Goal: Task Accomplishment & Management: Use online tool/utility

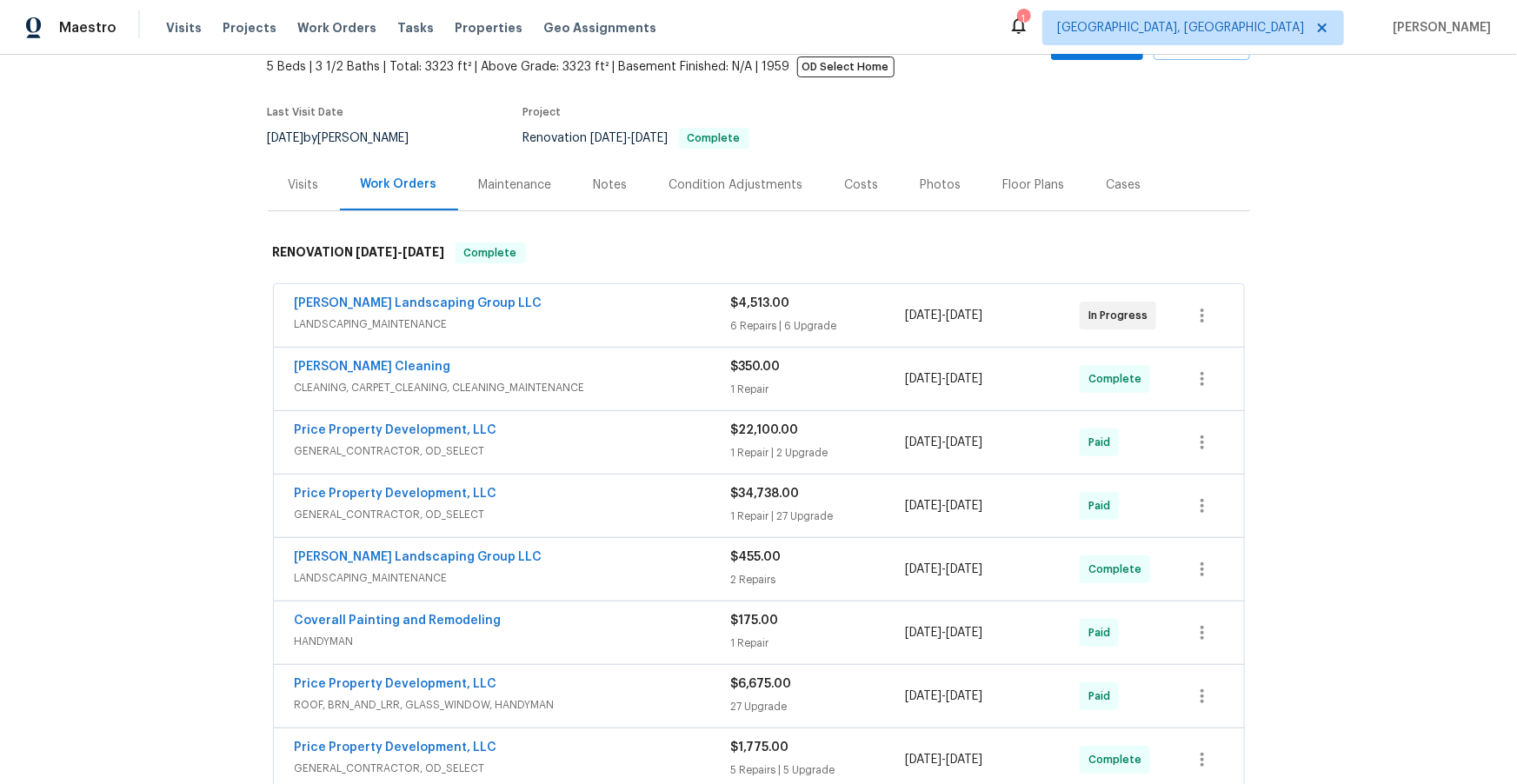
scroll to position [120, 0]
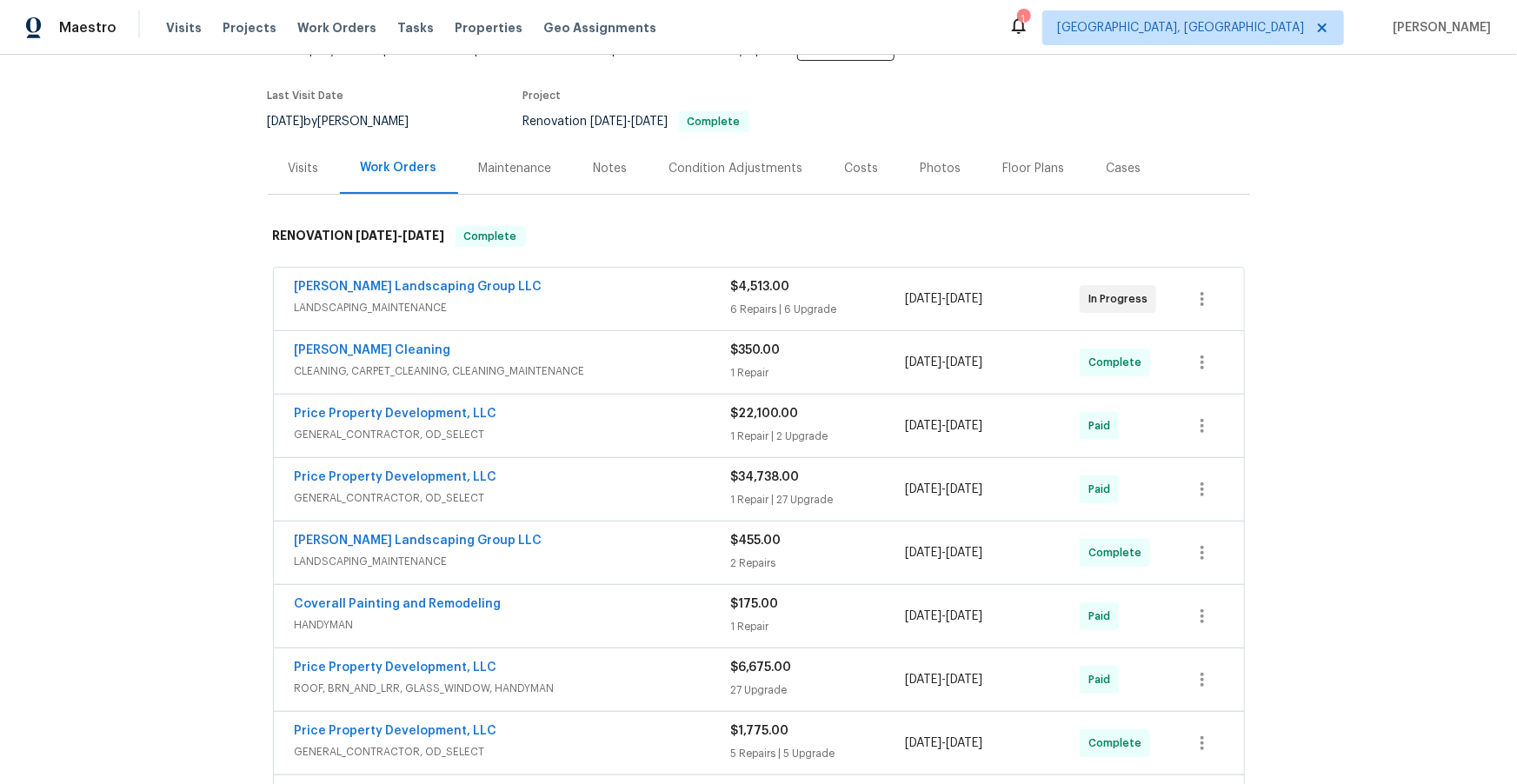
click at [588, 427] on span "GENERAL_CONTRACTOR, OD_SELECT" at bounding box center [512, 434] width 436 height 17
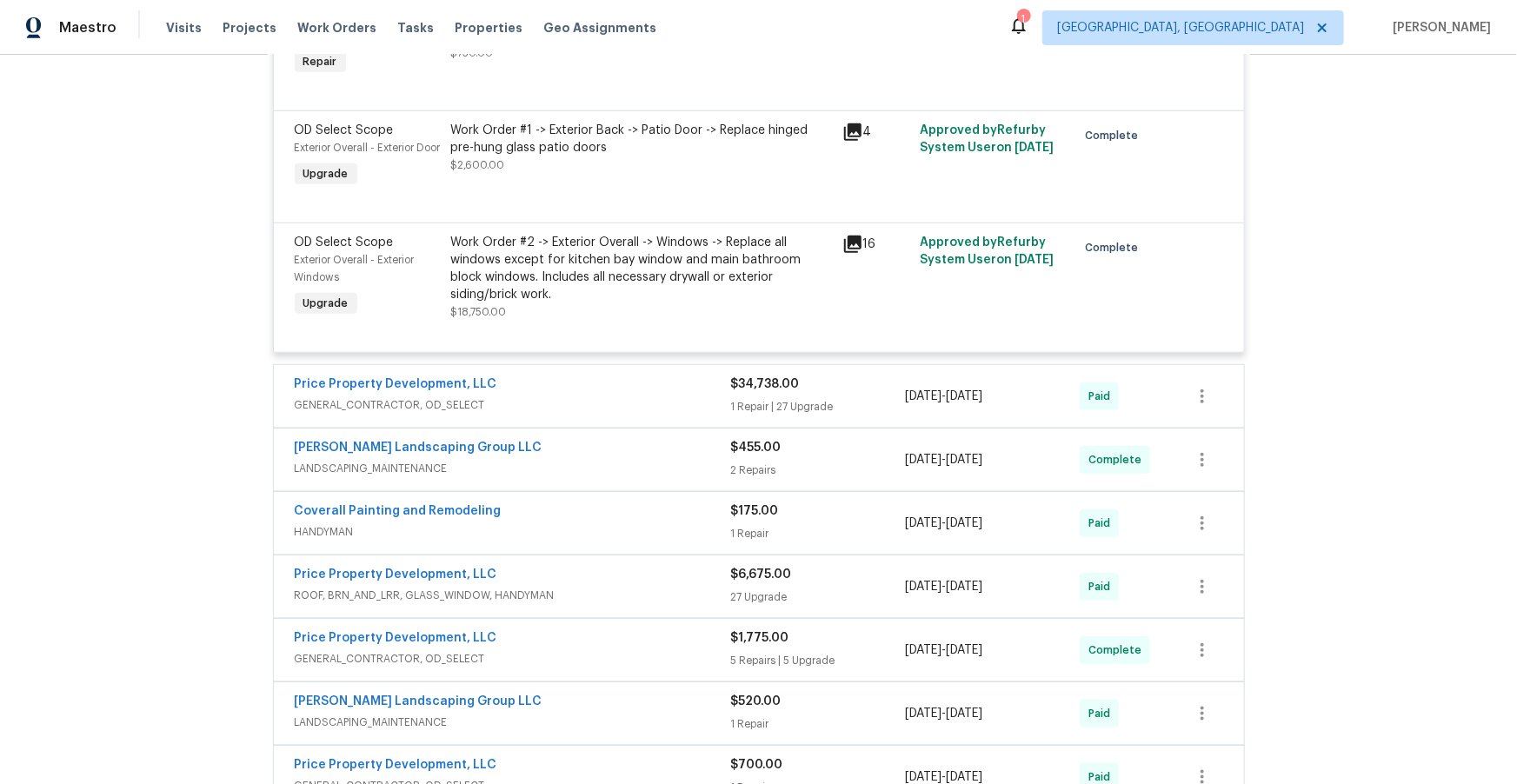
scroll to position [674, 0]
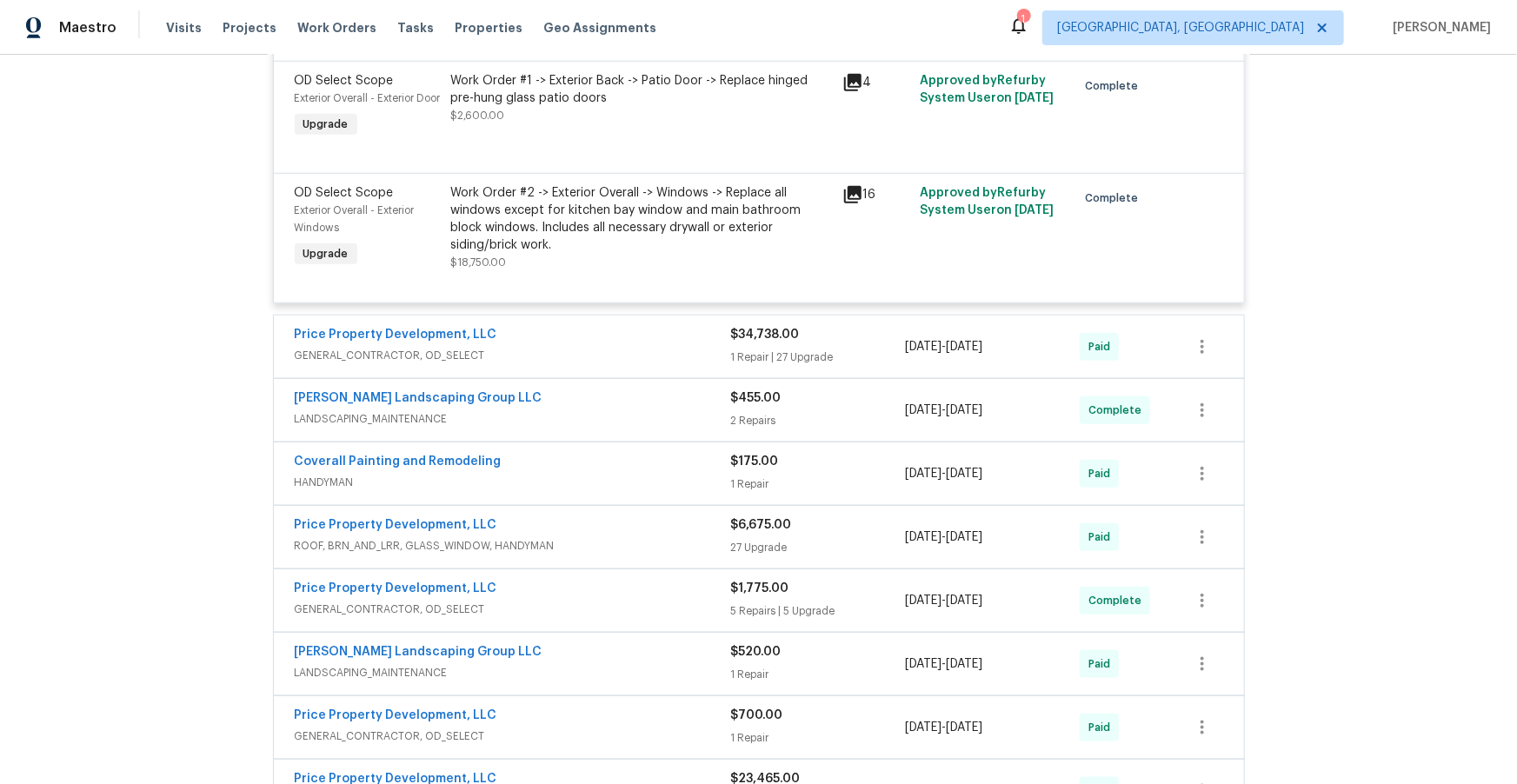
click at [615, 364] on span "GENERAL_CONTRACTOR, OD_SELECT" at bounding box center [512, 355] width 436 height 17
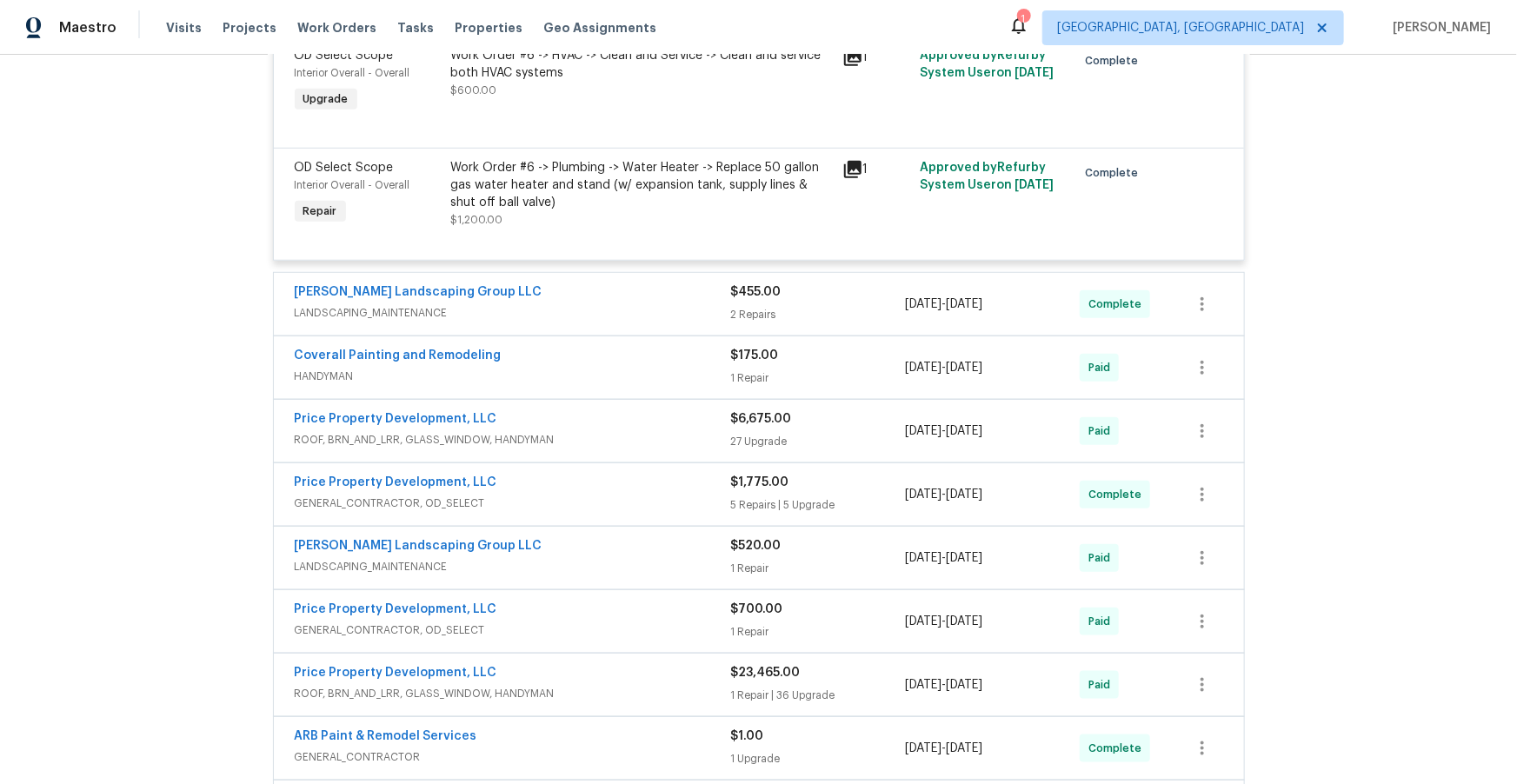
scroll to position [4128, 0]
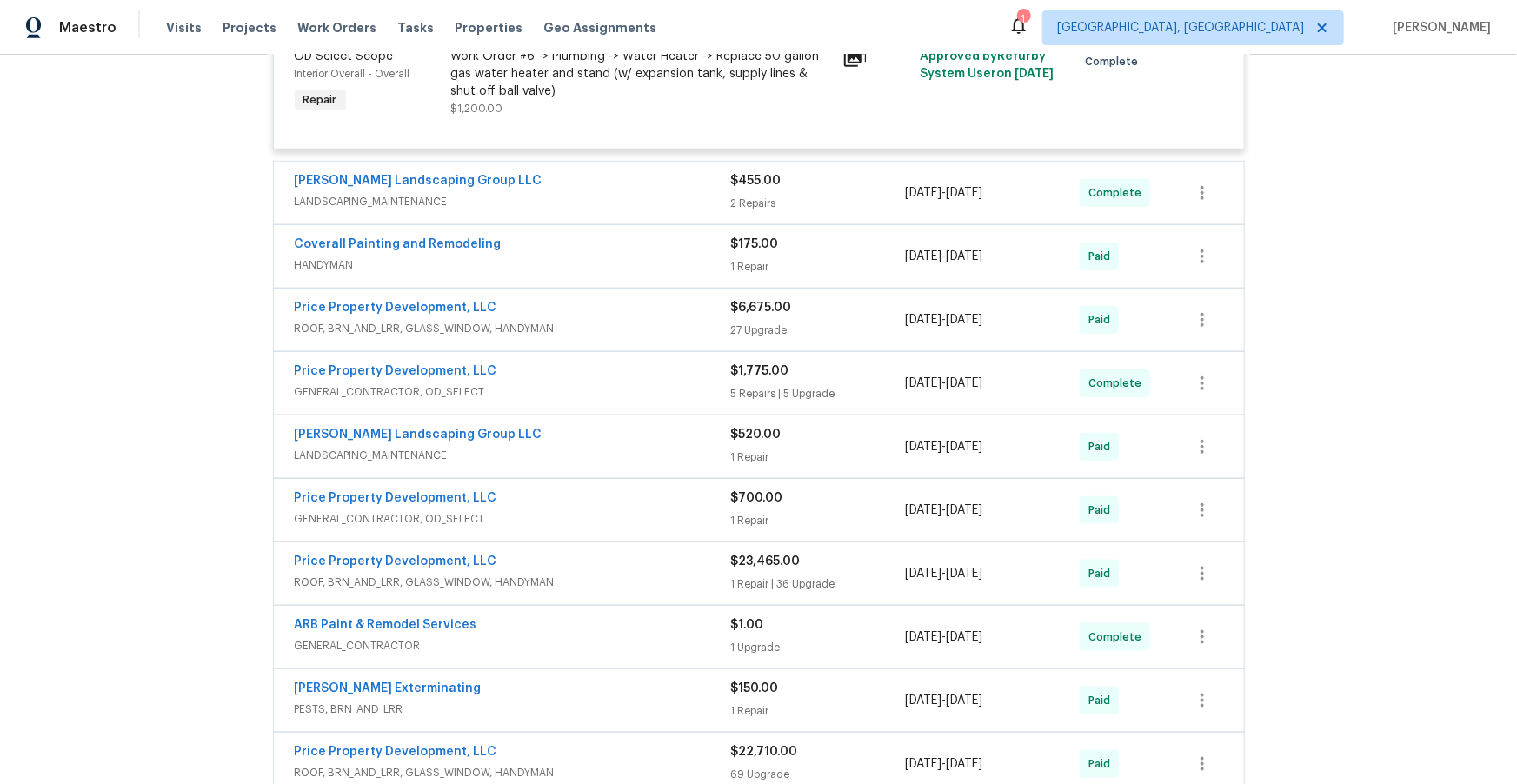
click at [629, 337] on span "ROOF, BRN_AND_LRR, GLASS_WINDOW, HANDYMAN" at bounding box center [512, 328] width 436 height 17
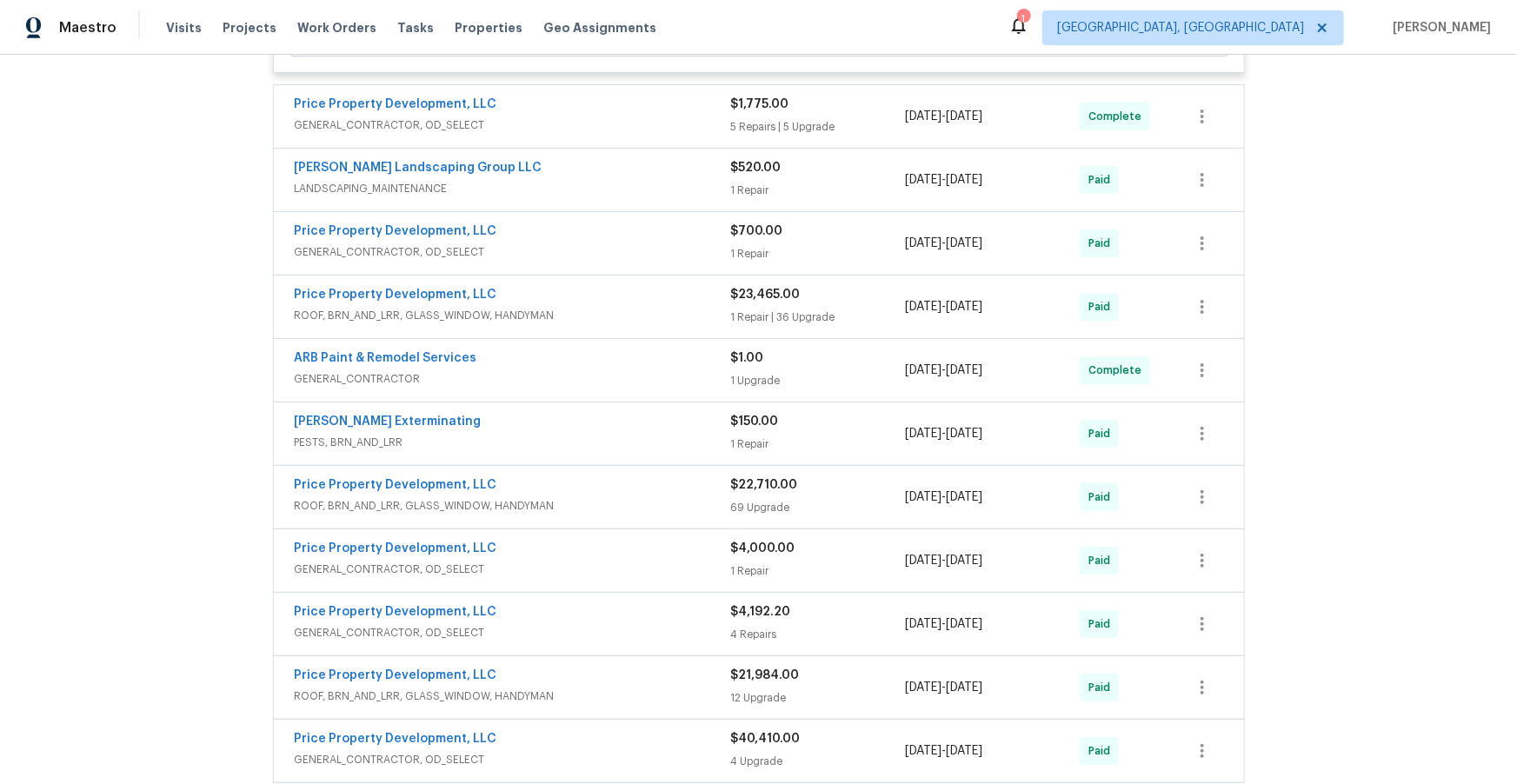
scroll to position [8263, 0]
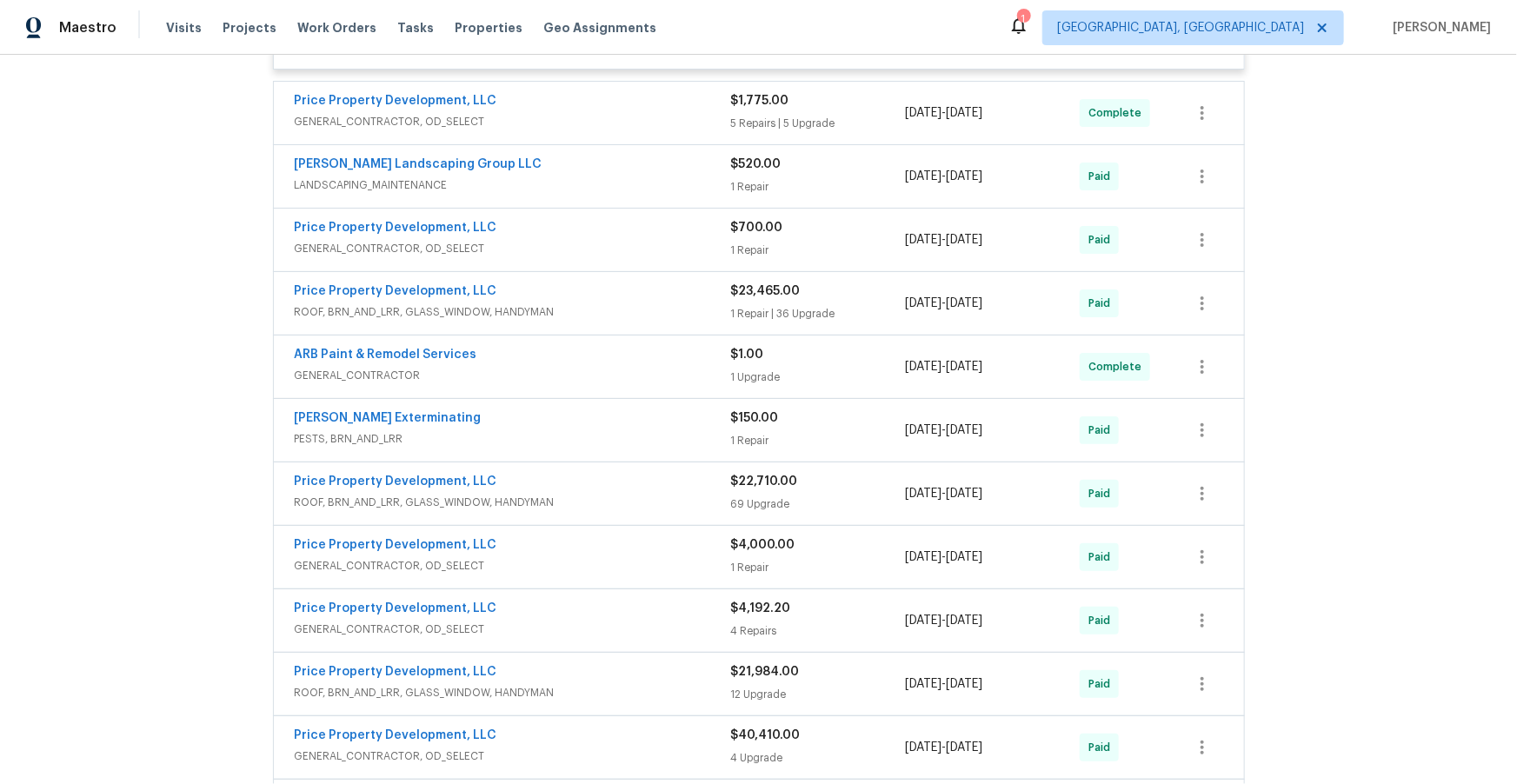
click at [601, 494] on div "Price Property Development, LLC" at bounding box center [512, 483] width 436 height 21
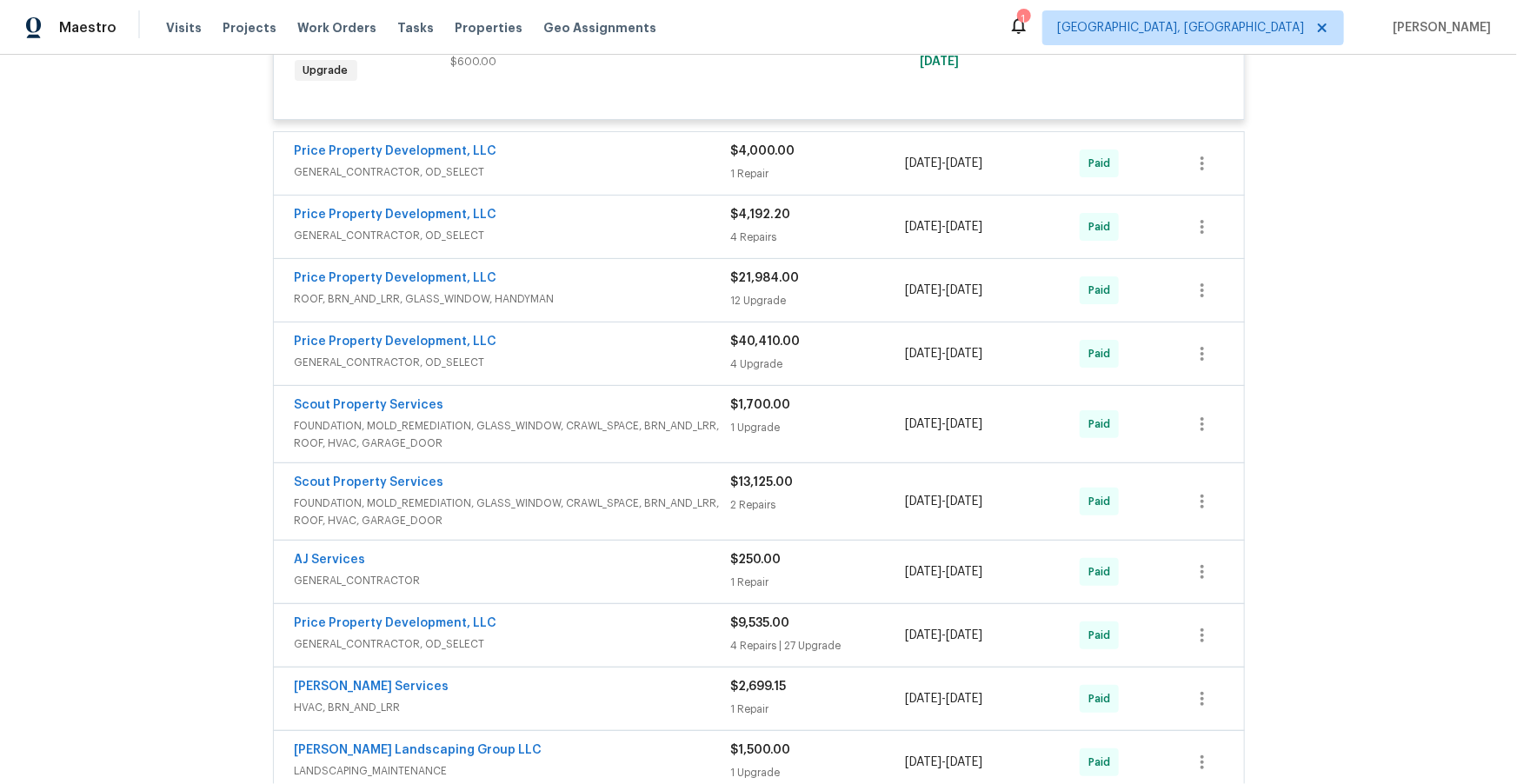
scroll to position [17264, 0]
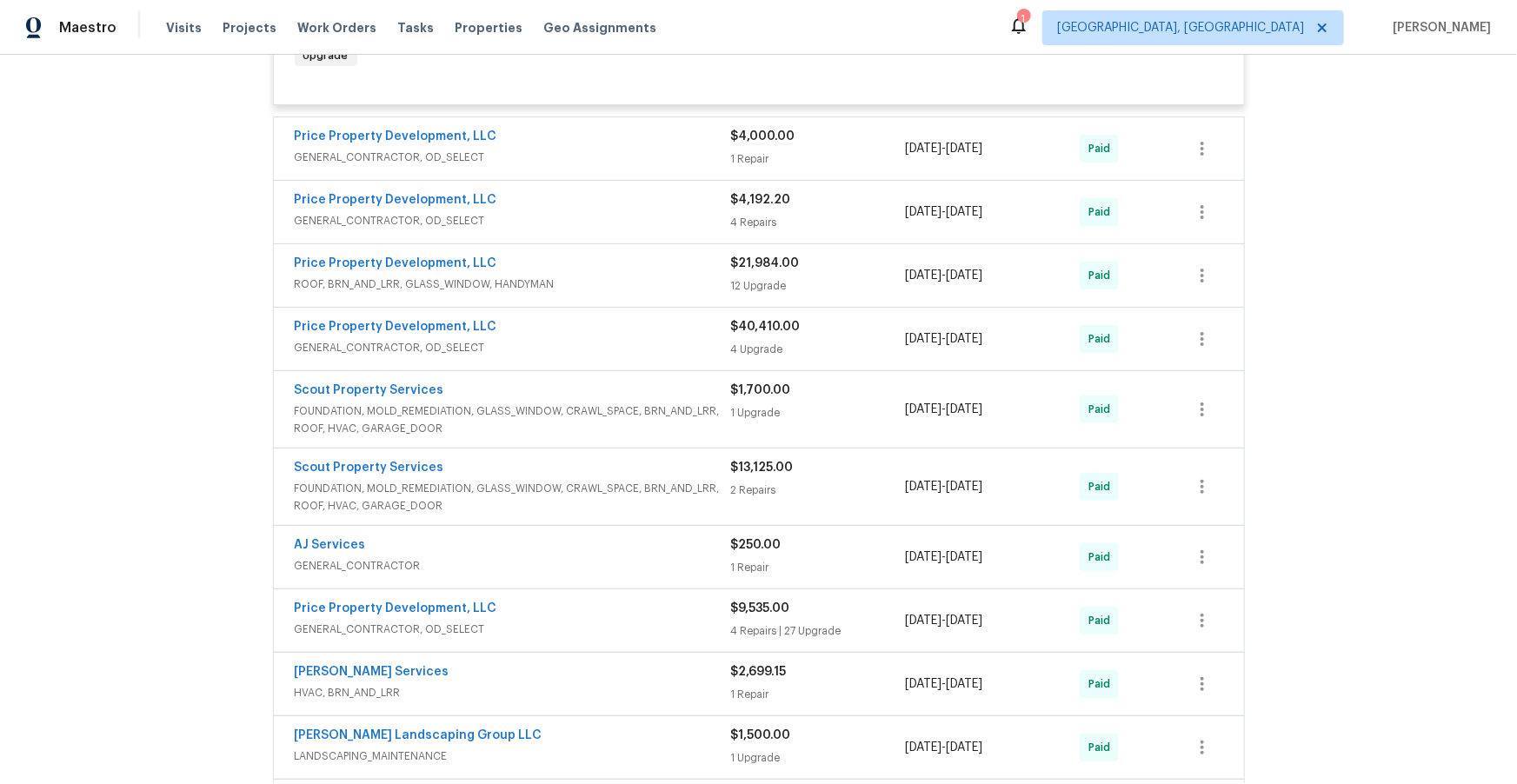
click at [620, 166] on span "GENERAL_CONTRACTOR, OD_SELECT" at bounding box center [512, 157] width 436 height 17
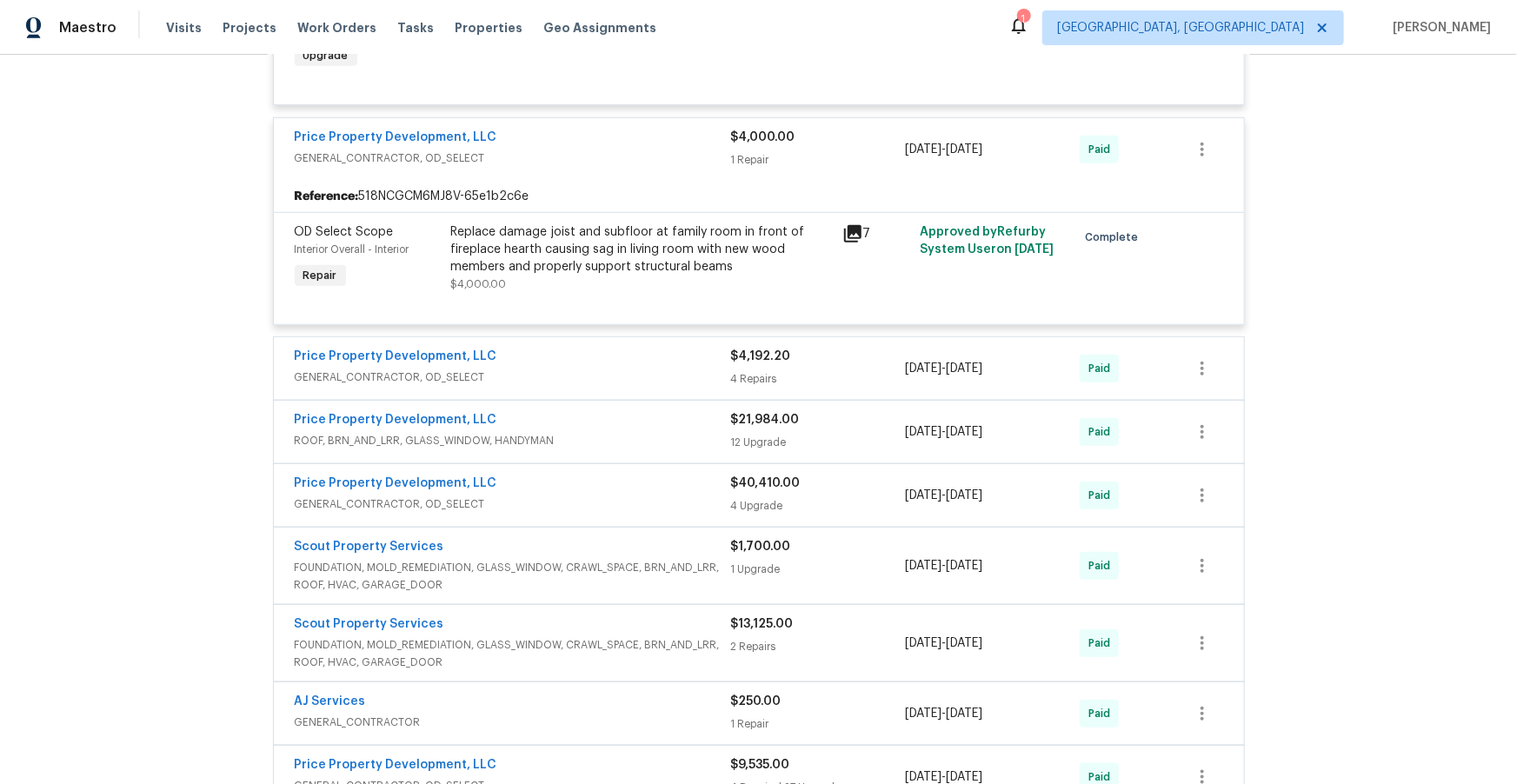
click at [594, 350] on div "Price Property Development, LLC" at bounding box center [512, 358] width 436 height 21
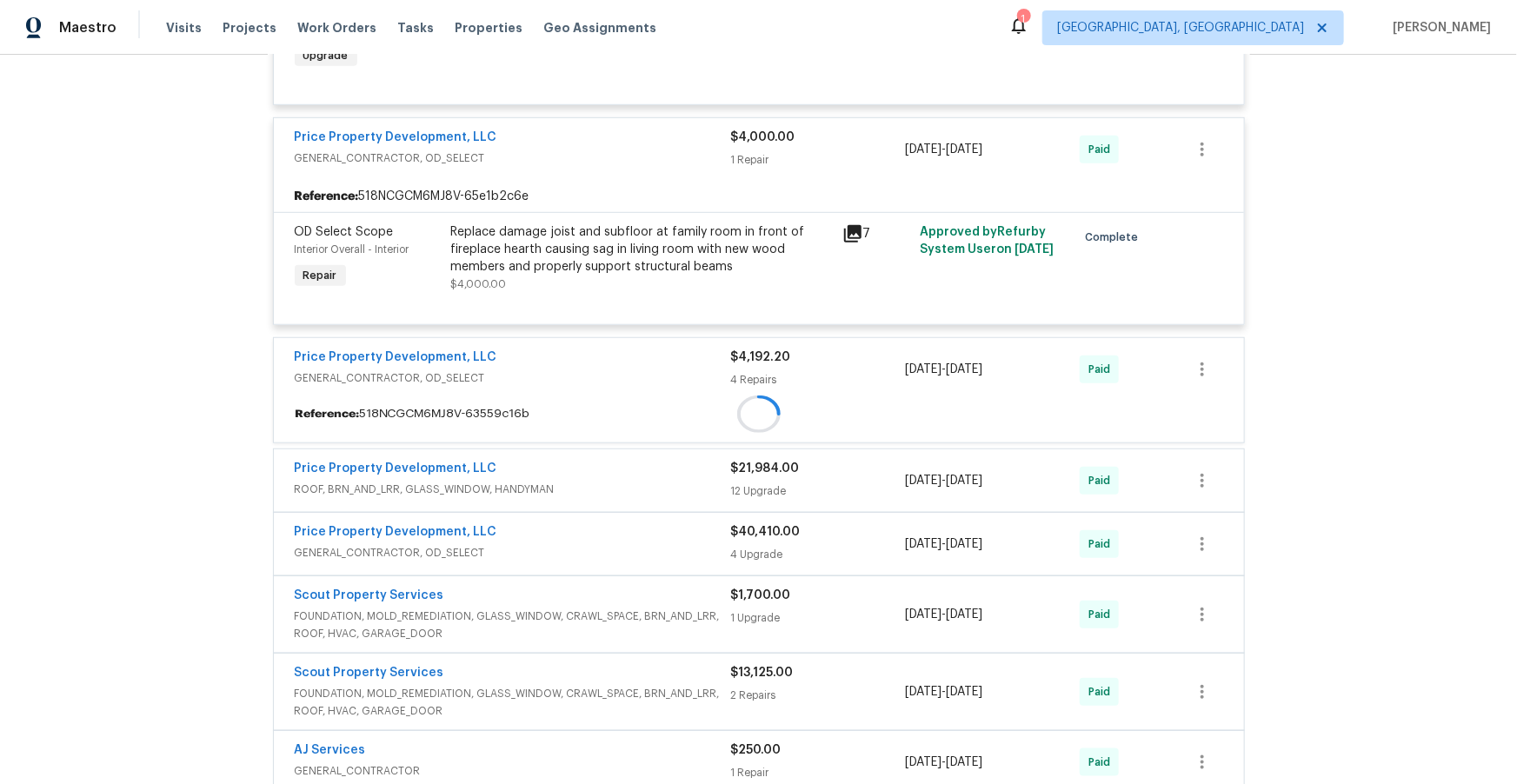
scroll to position [17357, 0]
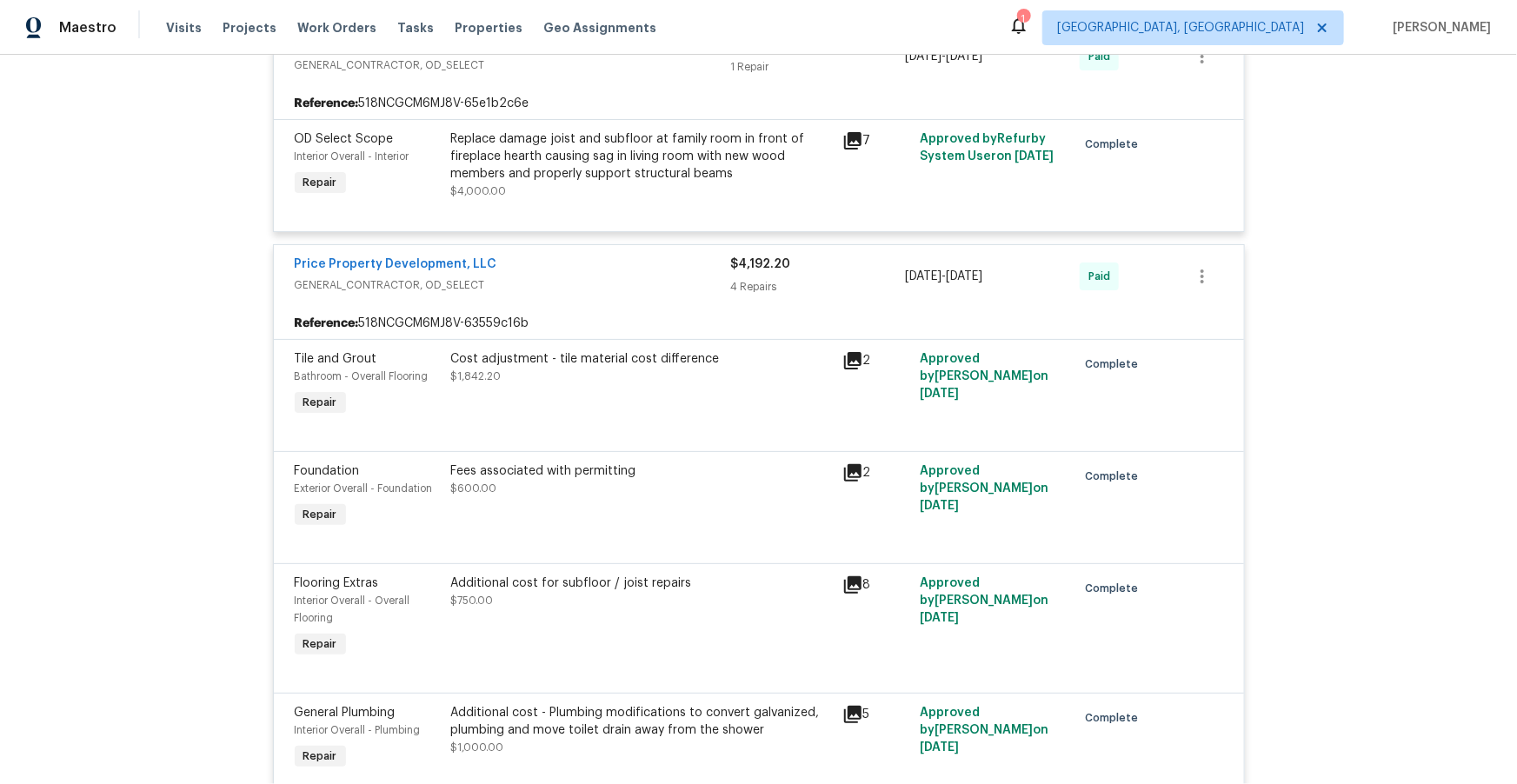
click at [600, 575] on div "Additional cost for subfloor / joist repairs" at bounding box center [641, 584] width 380 height 17
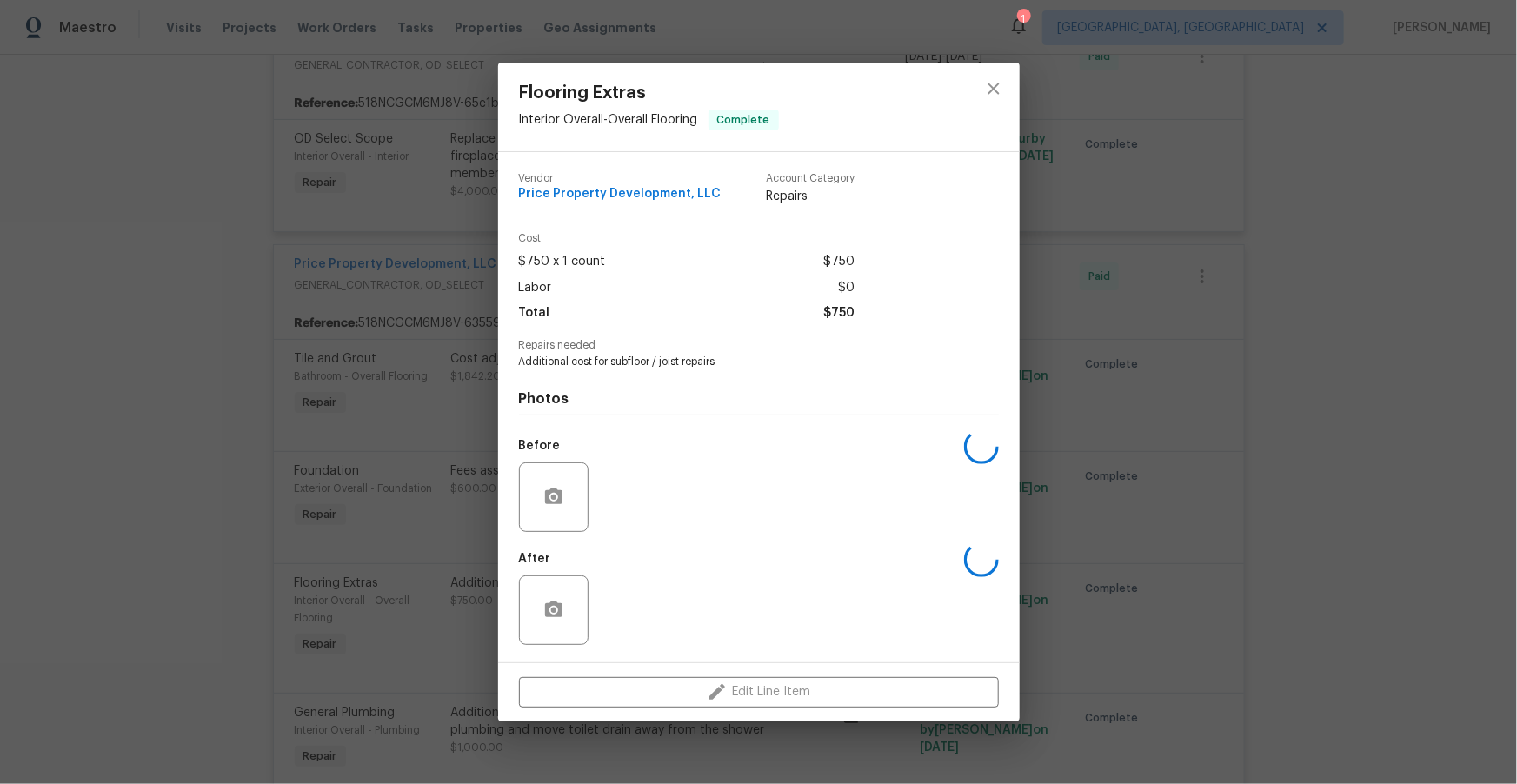
scroll to position [18007, 0]
click at [998, 86] on icon "close" at bounding box center [994, 89] width 21 height 21
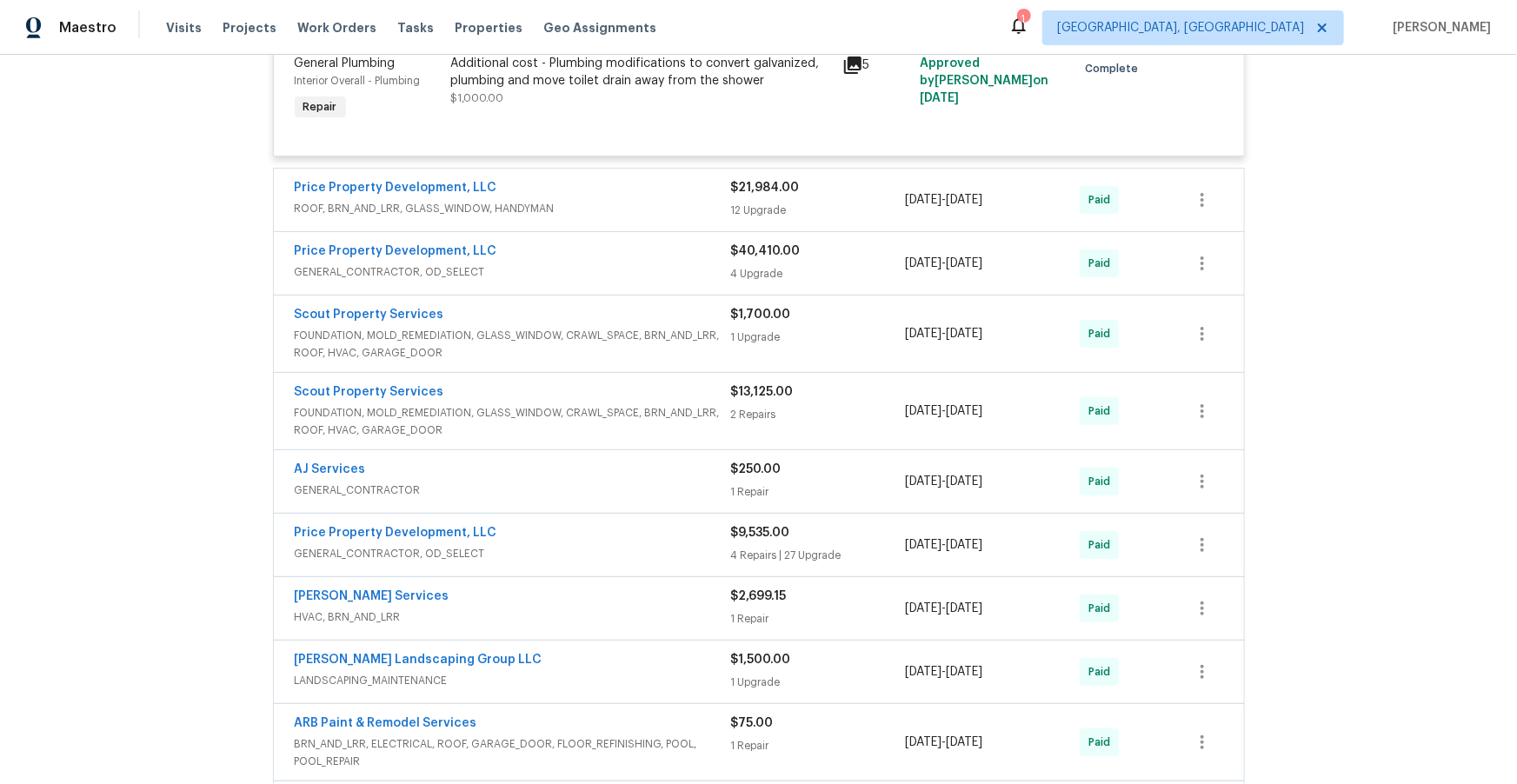
click at [576, 200] on div "Price Property Development, LLC" at bounding box center [512, 190] width 436 height 21
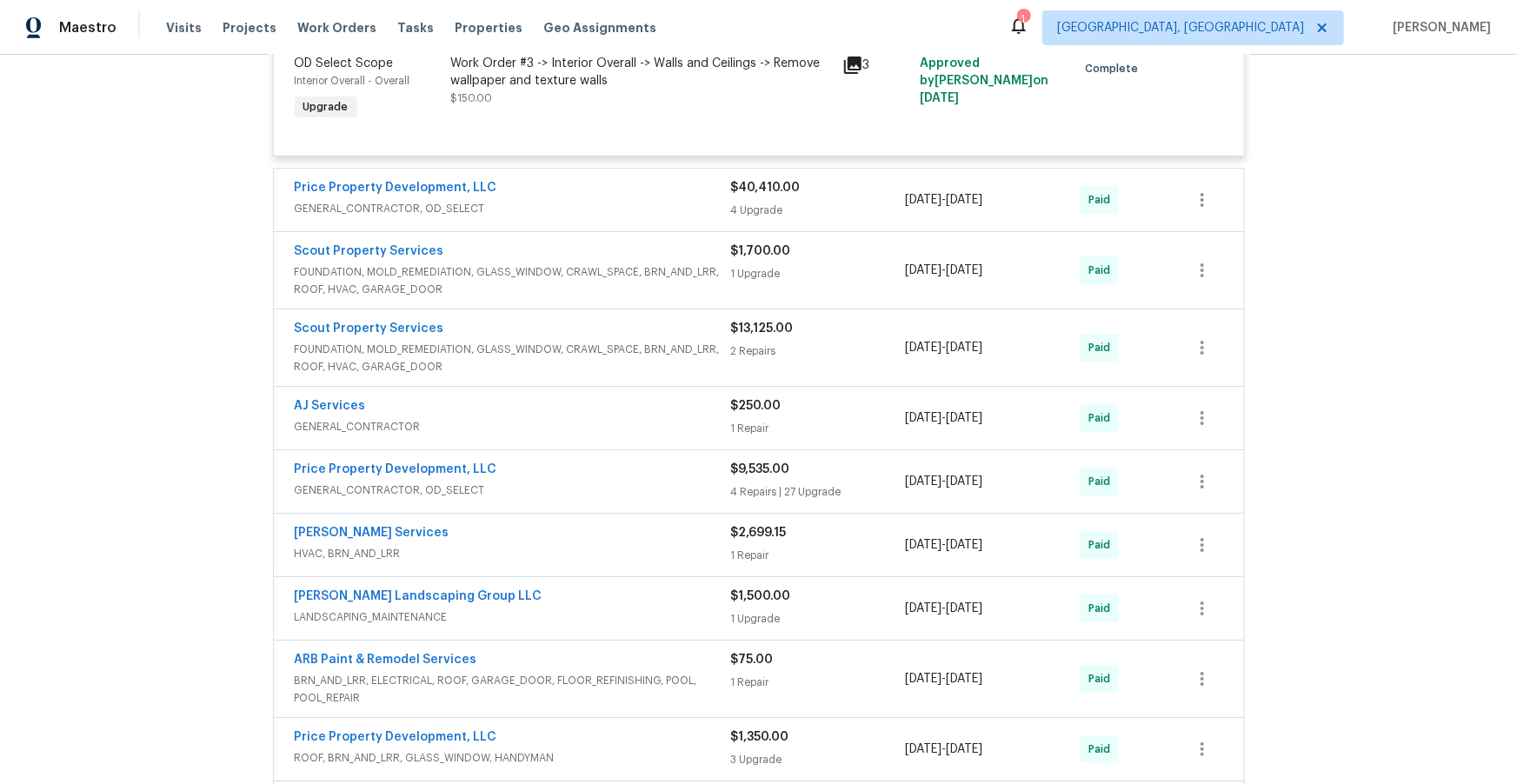
scroll to position [19784, 0]
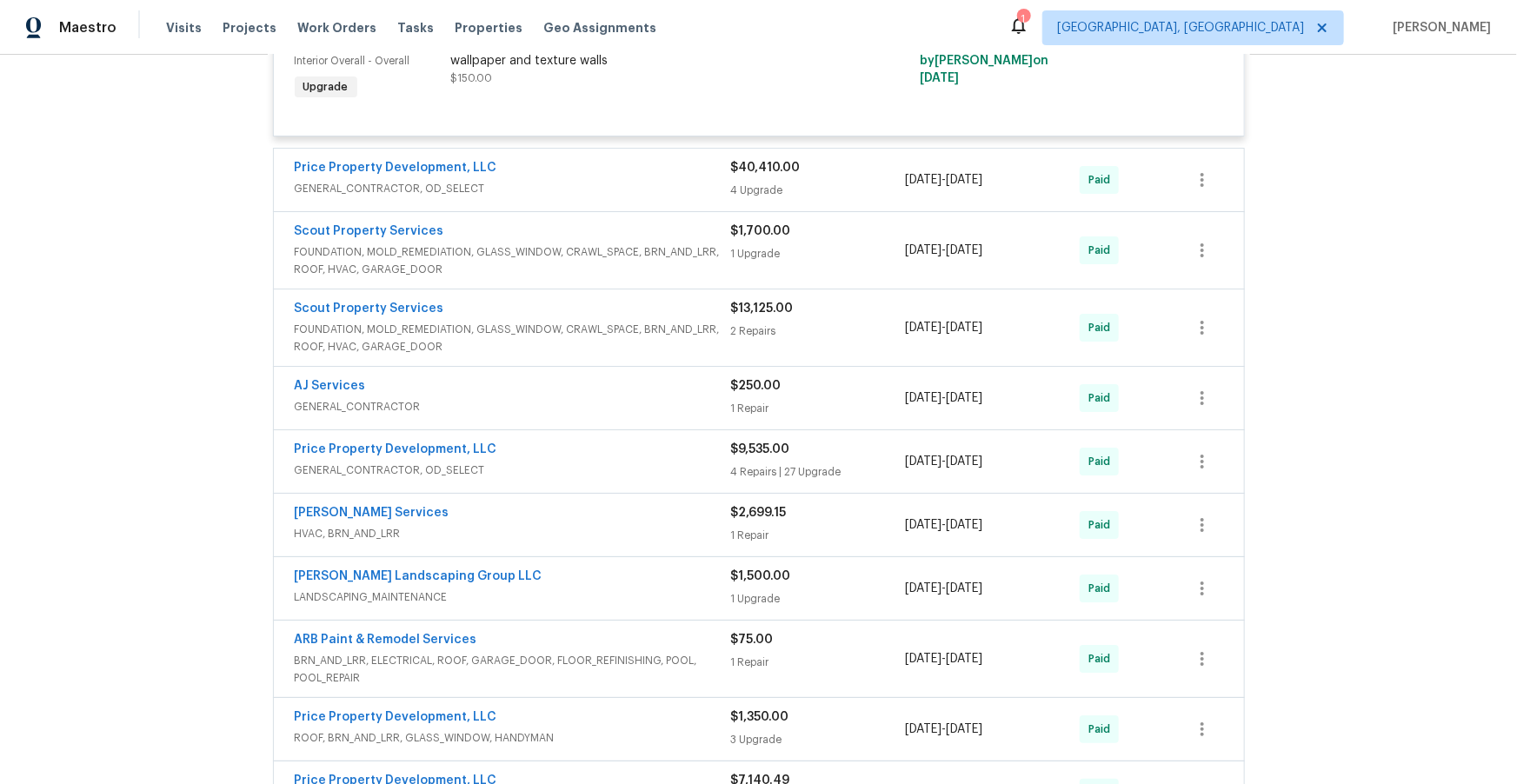
click at [614, 197] on span "GENERAL_CONTRACTOR, OD_SELECT" at bounding box center [512, 189] width 436 height 17
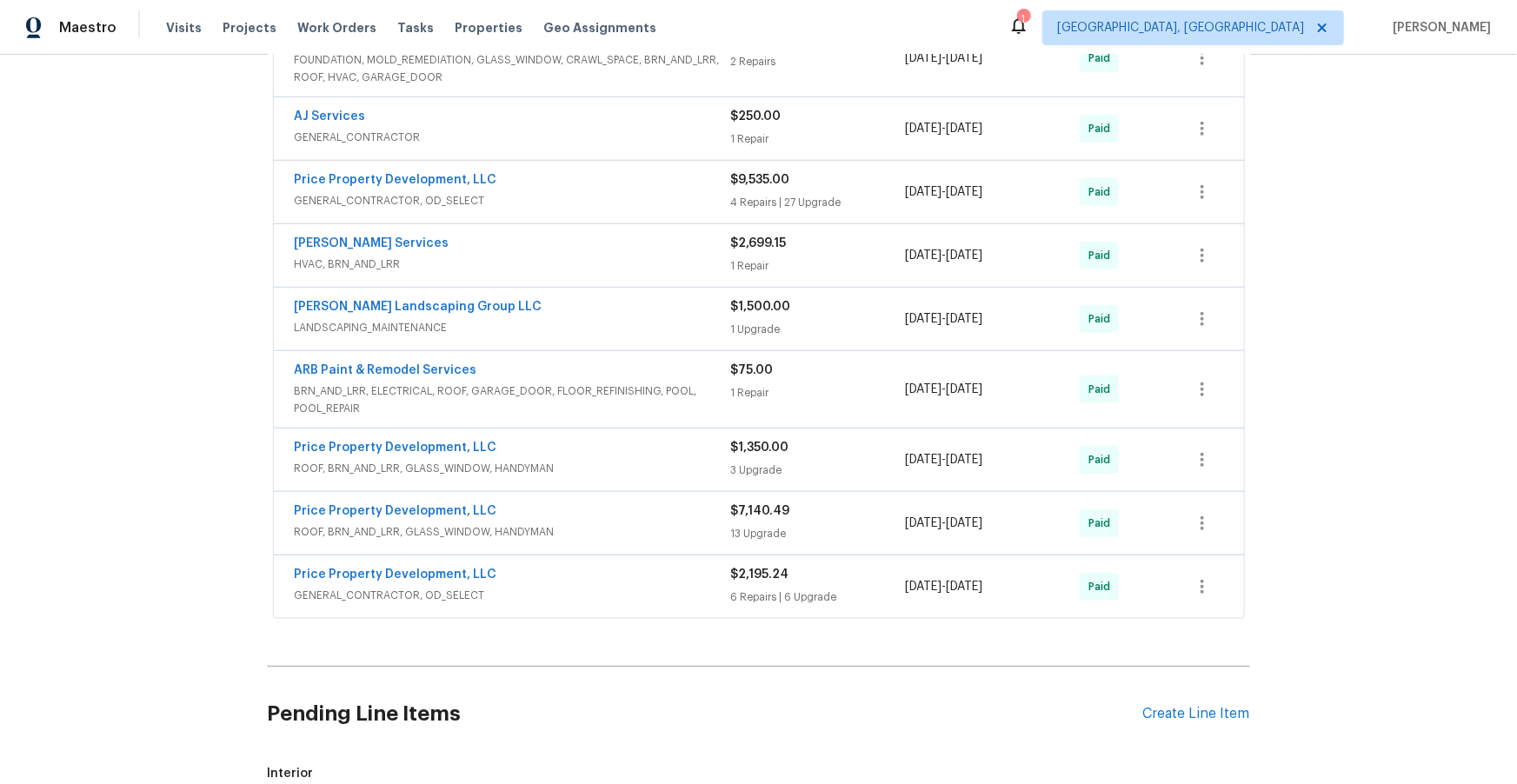
scroll to position [20592, 0]
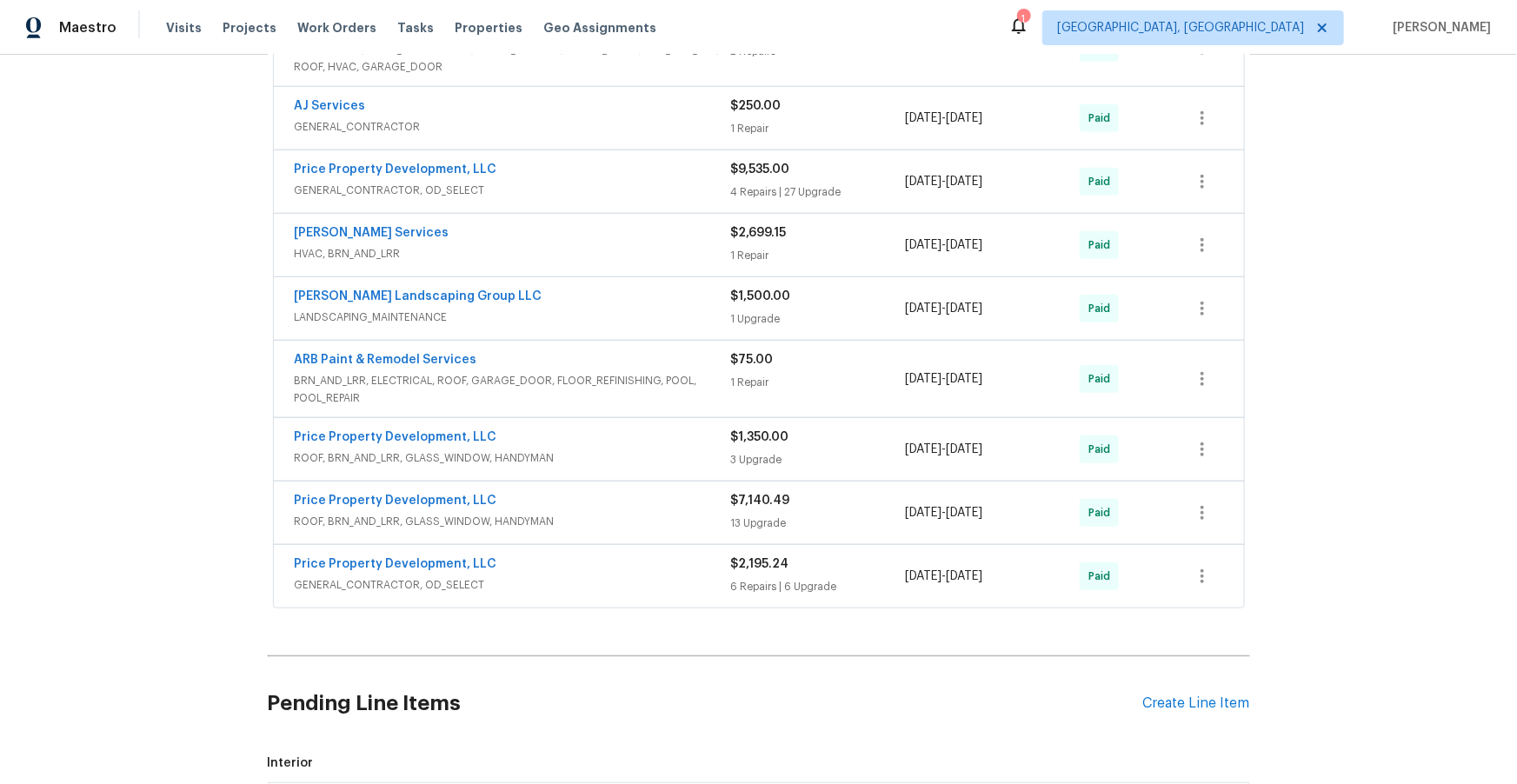
click at [614, 199] on span "GENERAL_CONTRACTOR, OD_SELECT" at bounding box center [512, 191] width 436 height 17
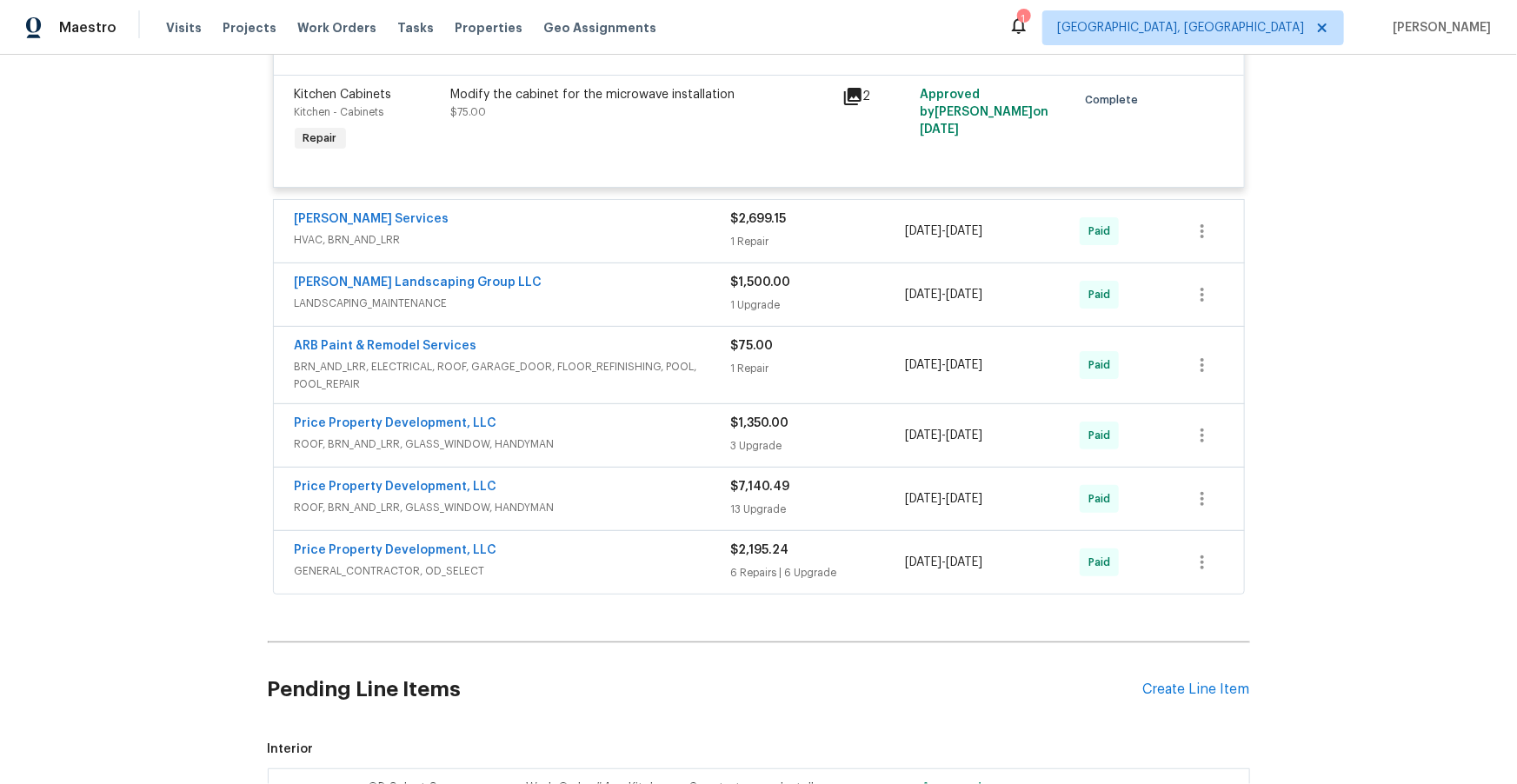
scroll to position [24422, 0]
click at [573, 248] on span "HVAC, BRN_AND_LRR" at bounding box center [512, 239] width 436 height 17
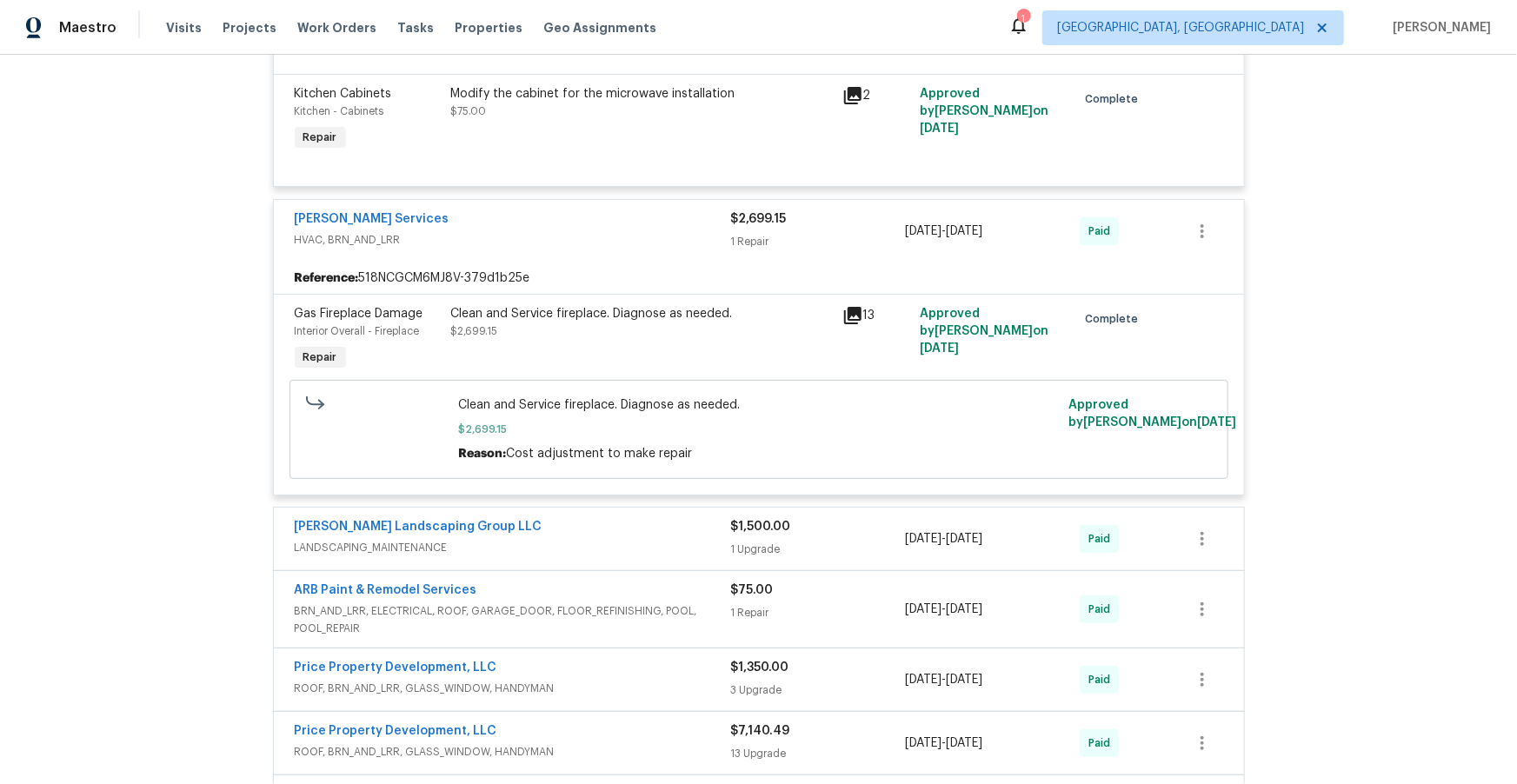
click at [583, 248] on span "HVAC, BRN_AND_LRR" at bounding box center [512, 240] width 436 height 17
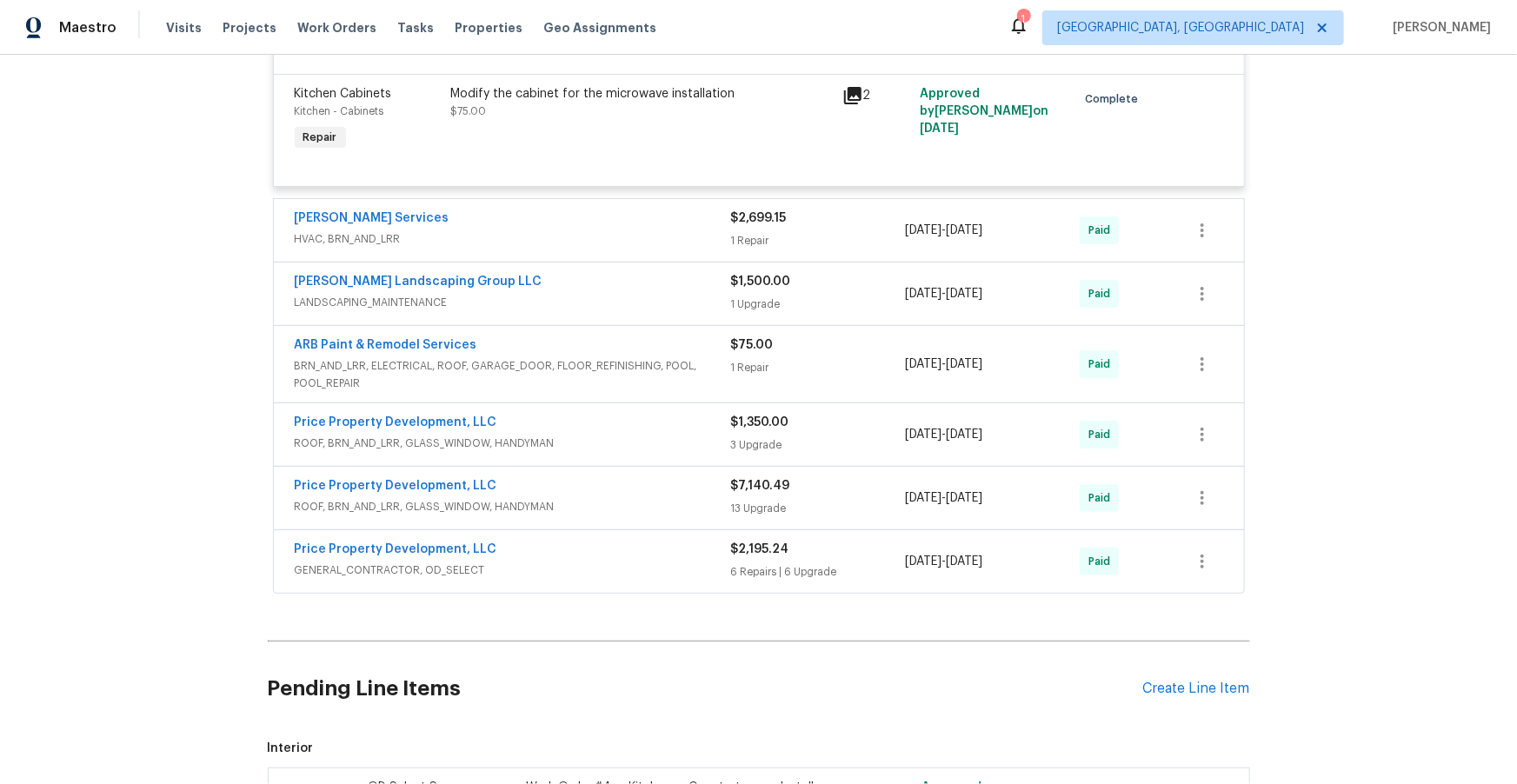
scroll to position [24478, 0]
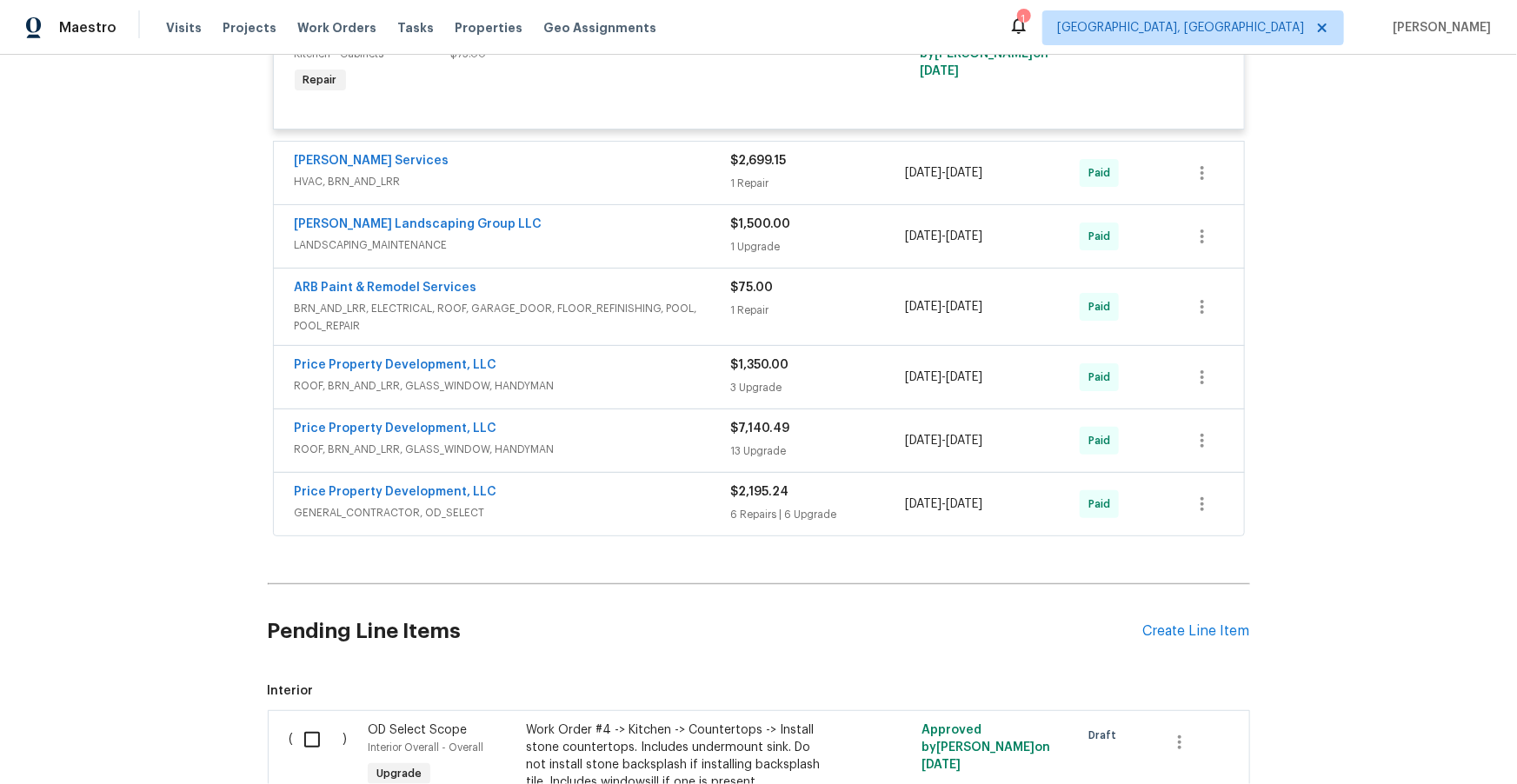
click at [620, 237] on div "[PERSON_NAME] Landscaping Group LLC" at bounding box center [512, 226] width 436 height 21
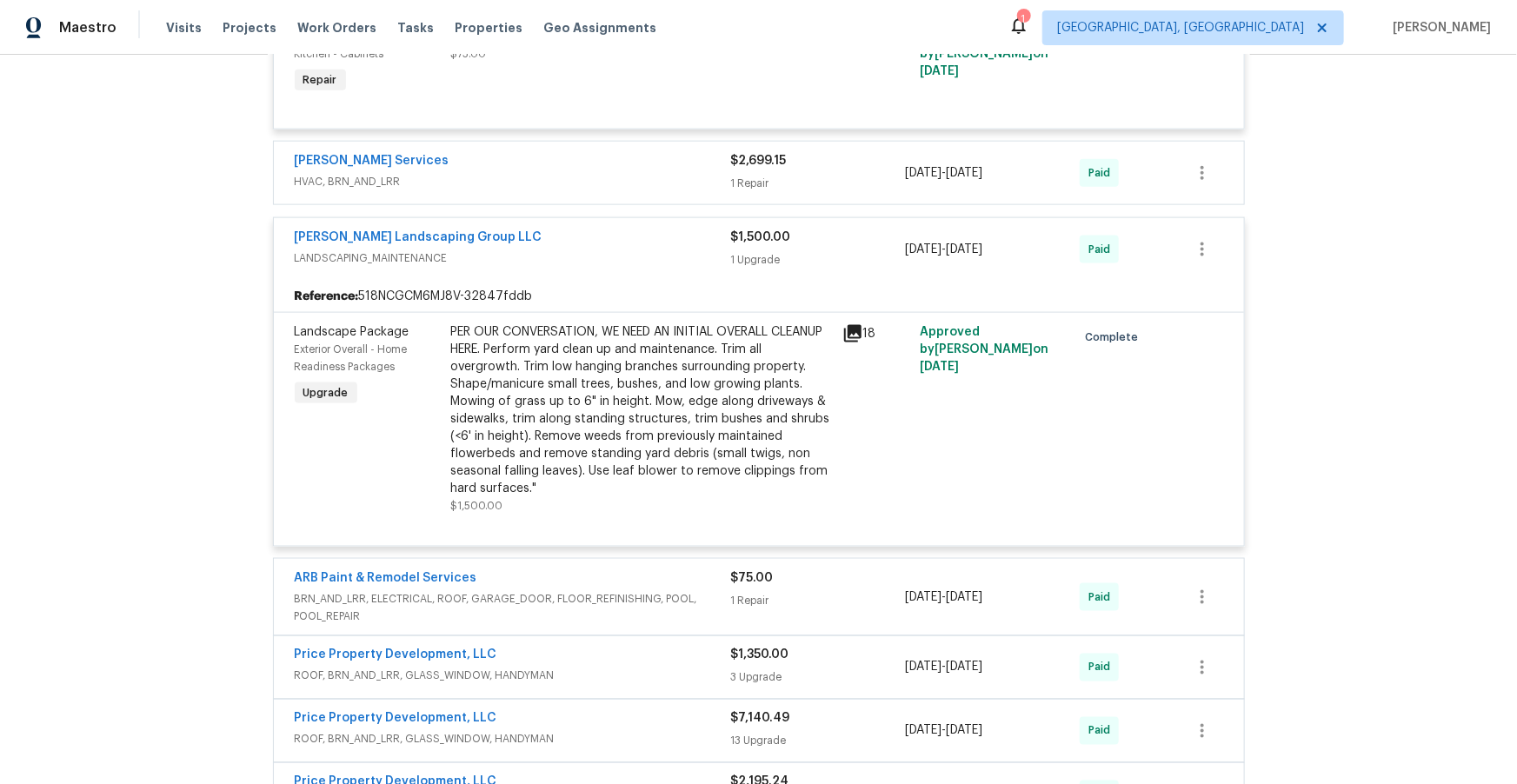
drag, startPoint x: 632, startPoint y: 270, endPoint x: 596, endPoint y: 256, distance: 38.6
click at [632, 731] on span "ROOF, BRN_AND_LRR, GLASS_WINDOW, HANDYMAN" at bounding box center [512, 740] width 436 height 17
click at [629, 731] on span "ROOF, BRN_AND_LRR, GLASS_WINDOW, HANDYMAN" at bounding box center [512, 740] width 436 height 17
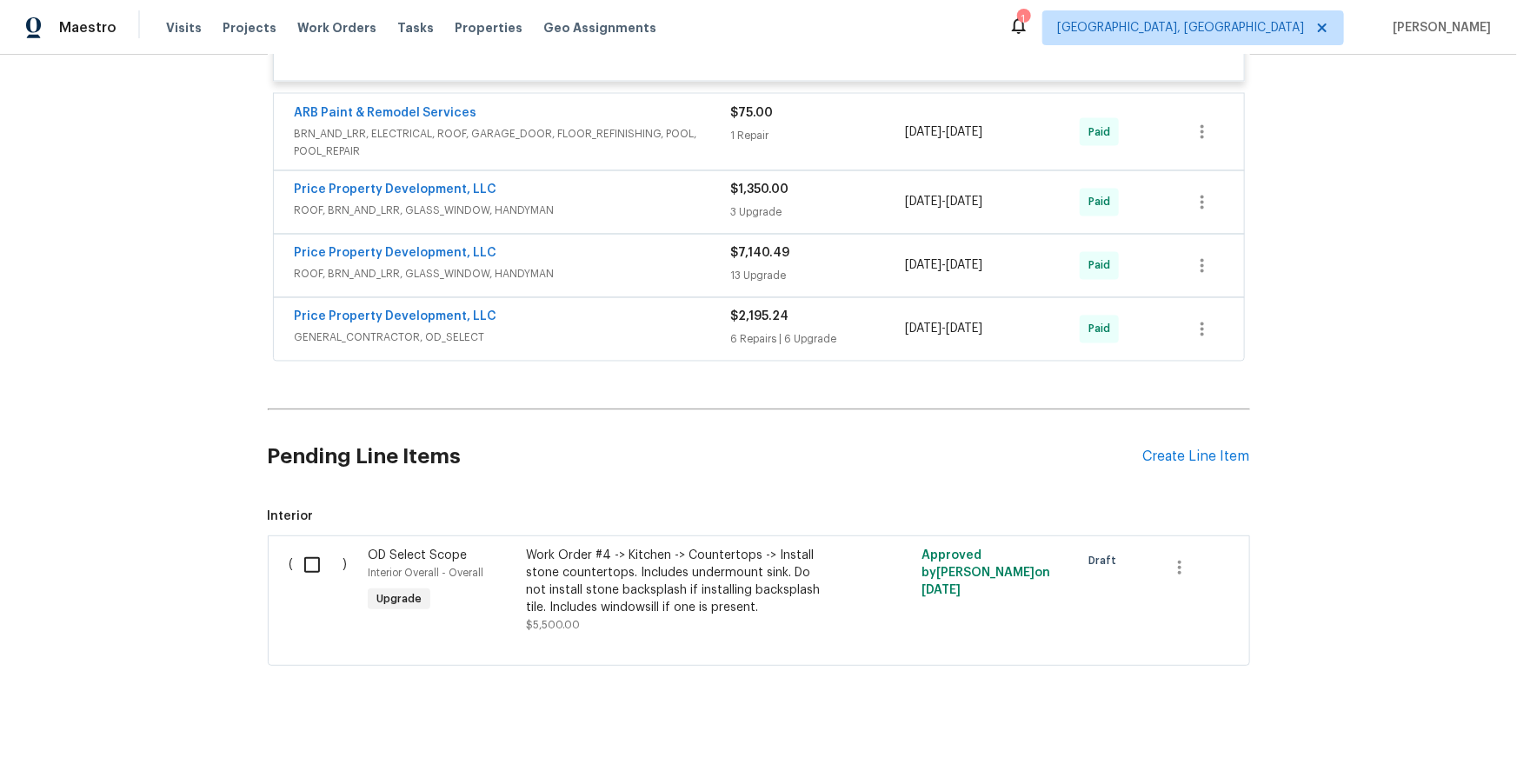
click at [596, 256] on div "Price Property Development, LLC" at bounding box center [512, 256] width 436 height 21
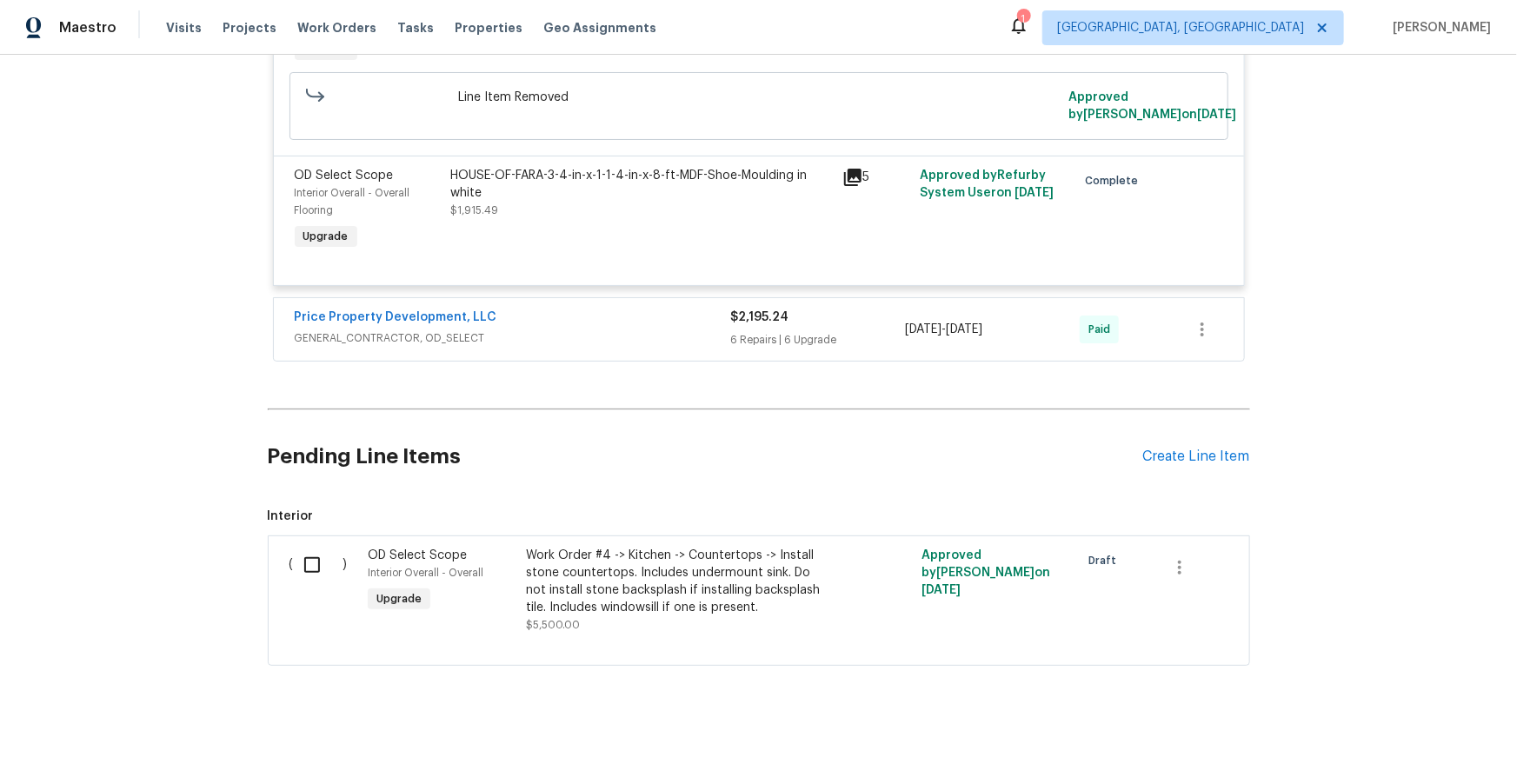
scroll to position [26861, 0]
click at [595, 317] on div "Price Property Development, LLC" at bounding box center [512, 319] width 436 height 21
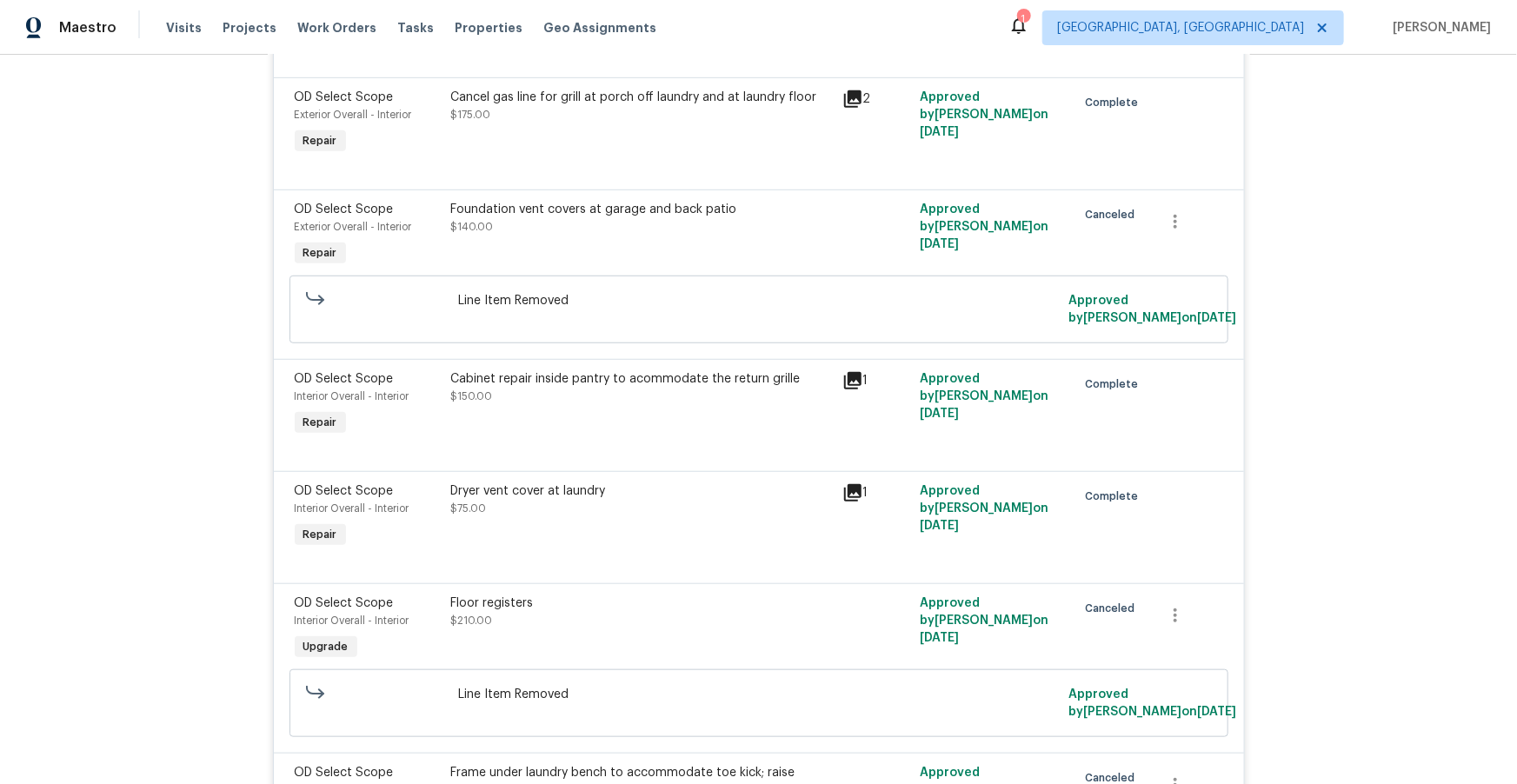
scroll to position [28505, 0]
